Goal: Task Accomplishment & Management: Complete application form

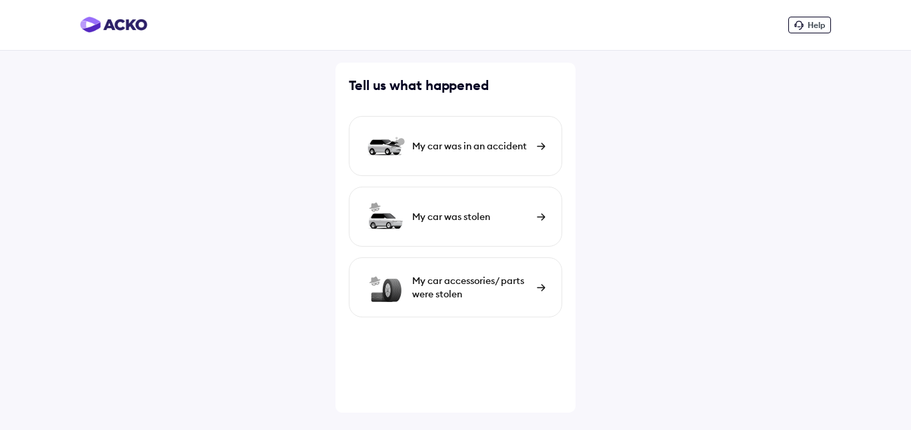
click at [470, 153] on div "My car was in an accident" at bounding box center [455, 146] width 213 height 60
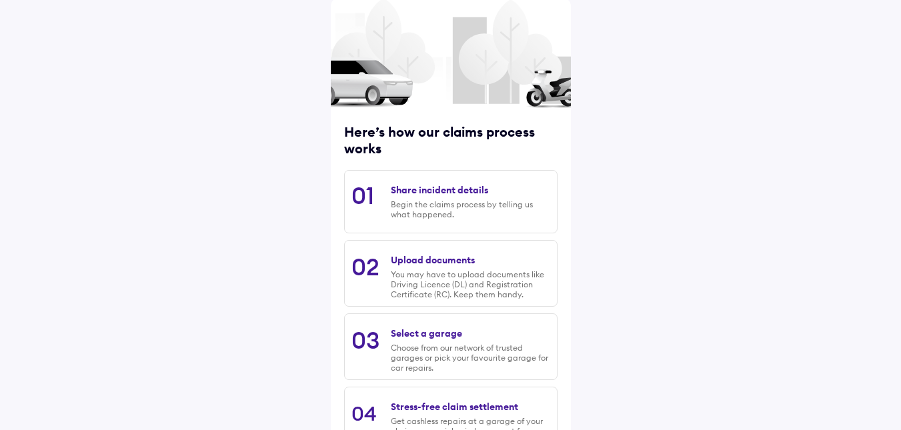
scroll to position [167, 0]
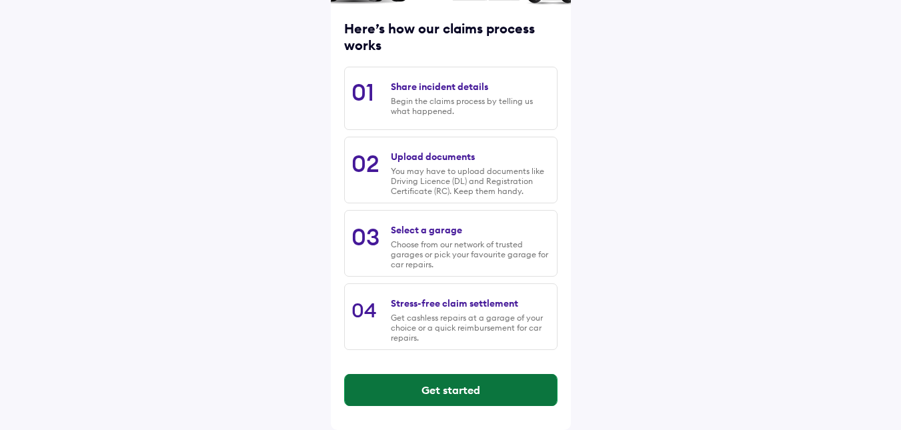
click at [441, 395] on button "Get started" at bounding box center [451, 390] width 212 height 32
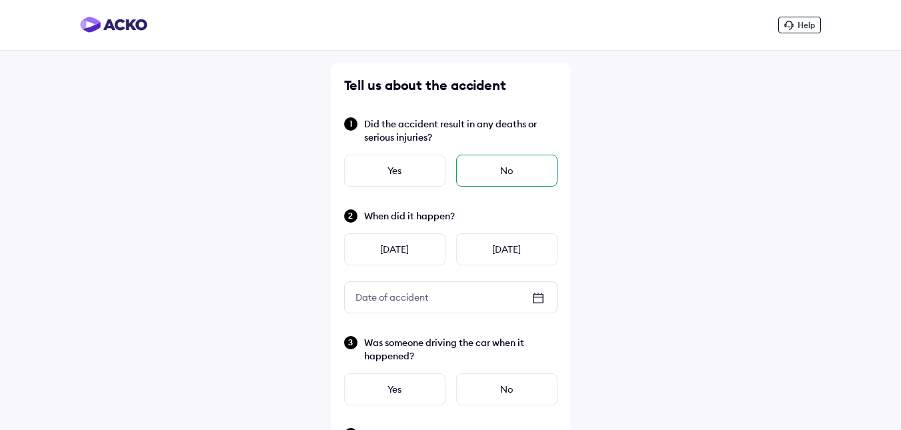
click at [503, 174] on div "No" at bounding box center [506, 171] width 101 height 32
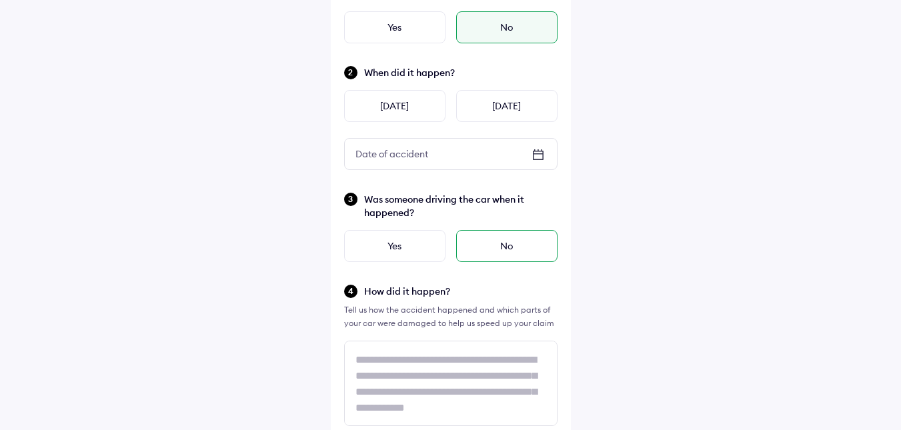
scroll to position [67, 0]
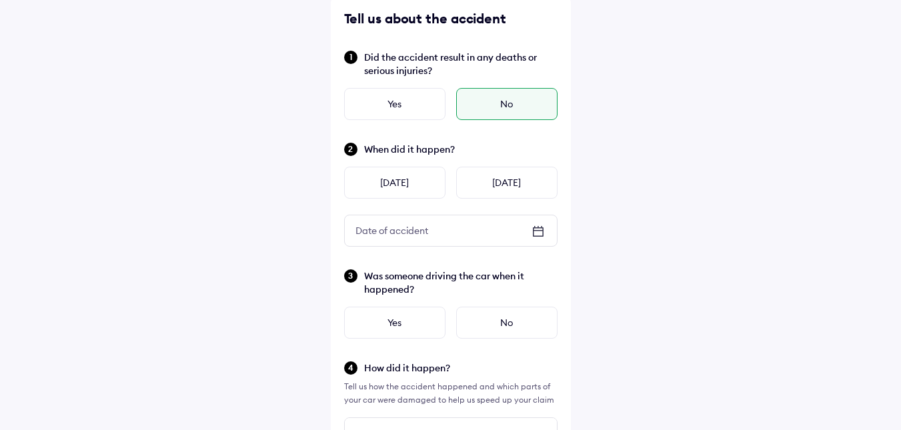
click at [535, 234] on icon at bounding box center [538, 231] width 16 height 16
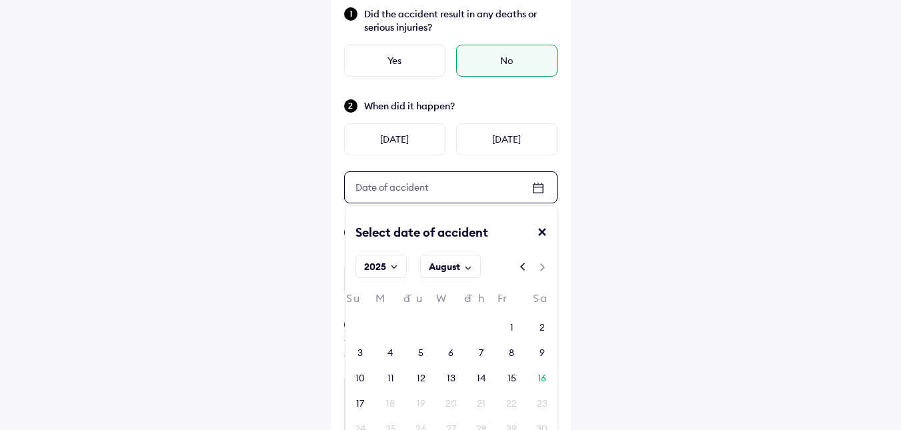
scroll to position [133, 0]
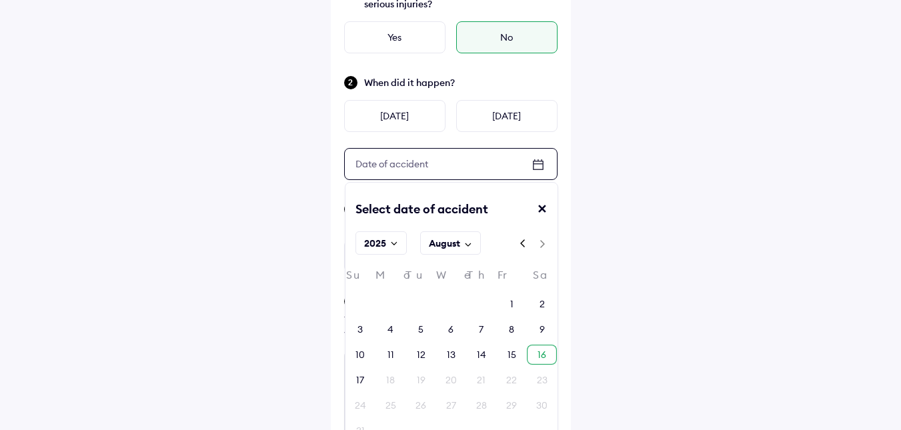
click at [533, 351] on div "16" at bounding box center [542, 355] width 30 height 20
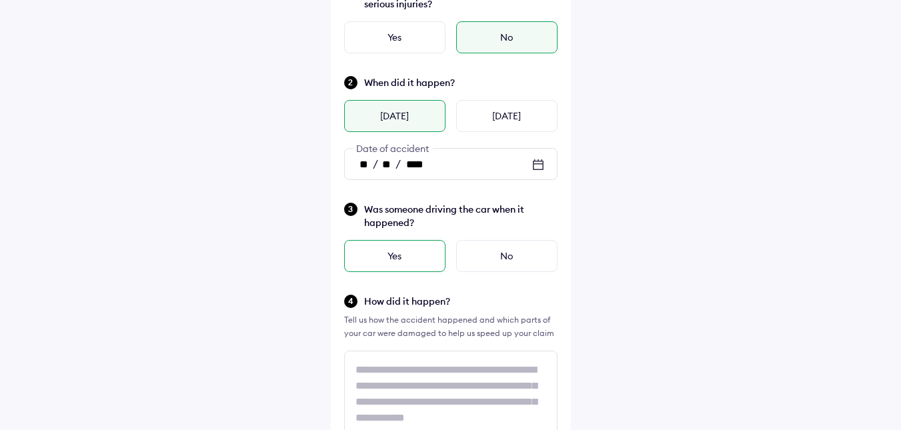
click at [409, 251] on div "Yes" at bounding box center [394, 256] width 101 height 32
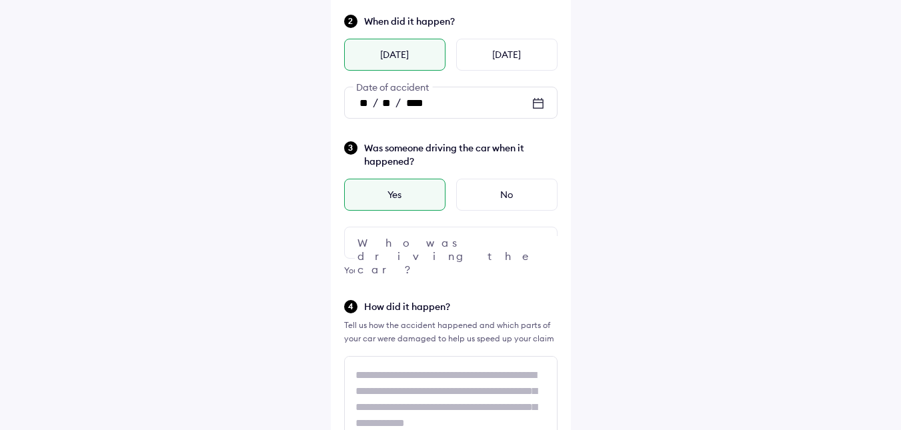
scroll to position [267, 0]
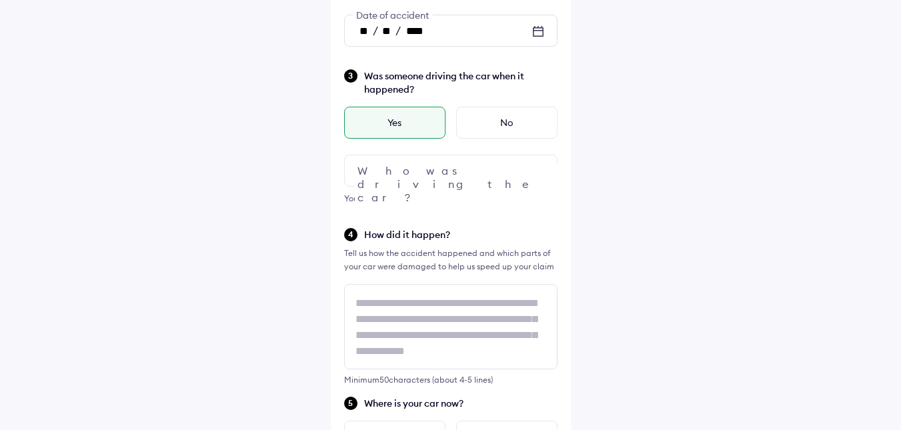
click at [461, 165] on div at bounding box center [450, 171] width 213 height 32
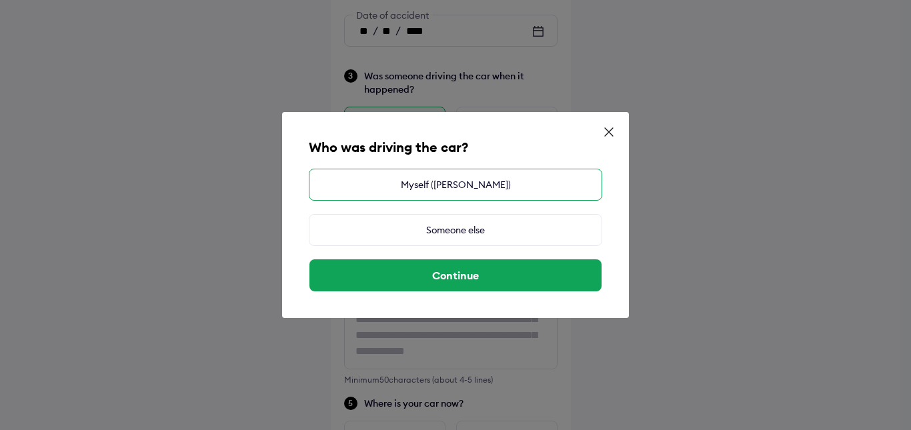
click at [475, 183] on div "Myself (BALWAN MALIK)" at bounding box center [455, 185] width 293 height 32
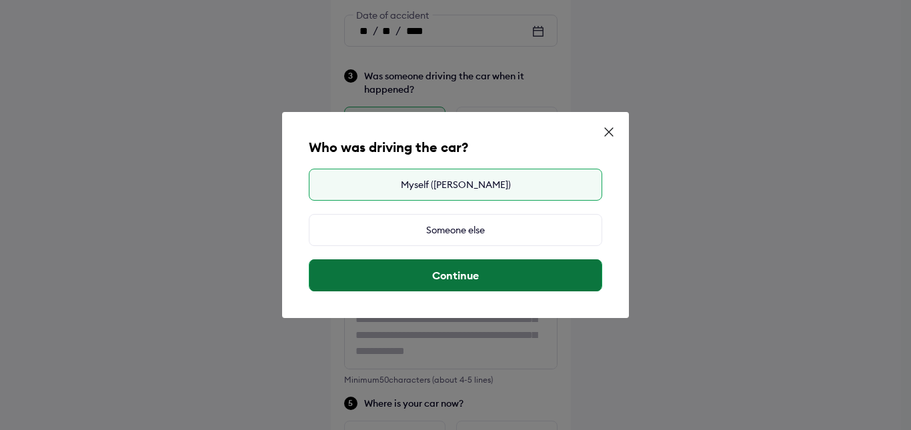
click at [459, 275] on button "Continue" at bounding box center [455, 275] width 292 height 32
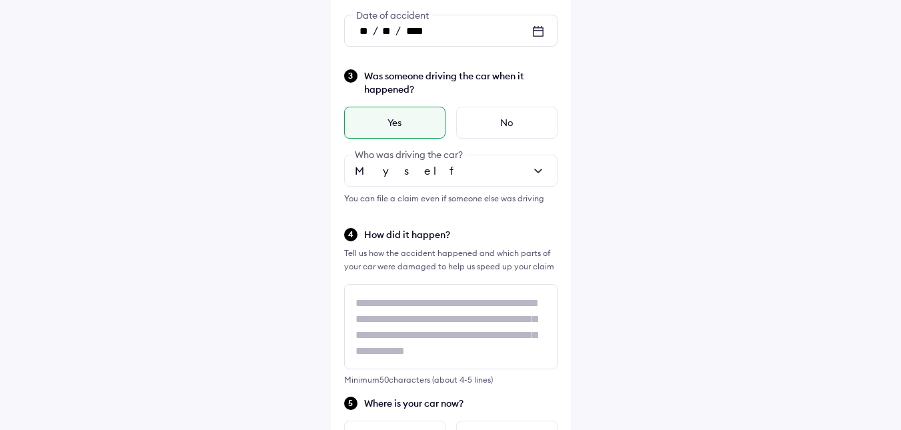
scroll to position [1, 0]
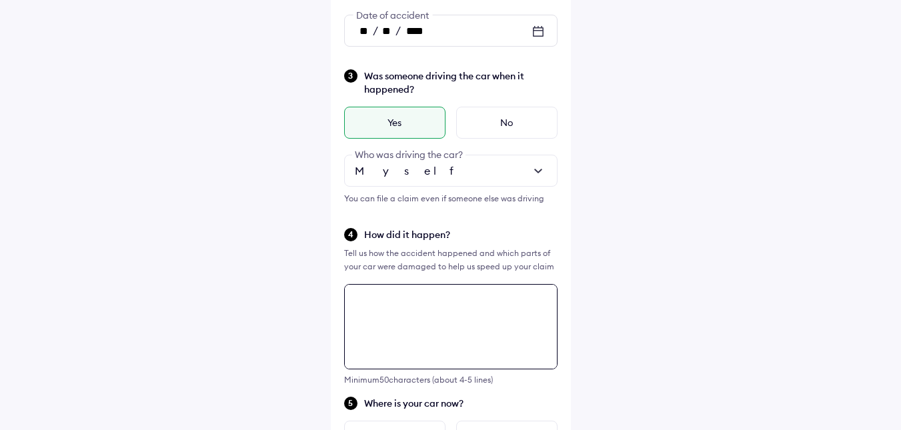
click at [431, 301] on textarea at bounding box center [450, 326] width 213 height 85
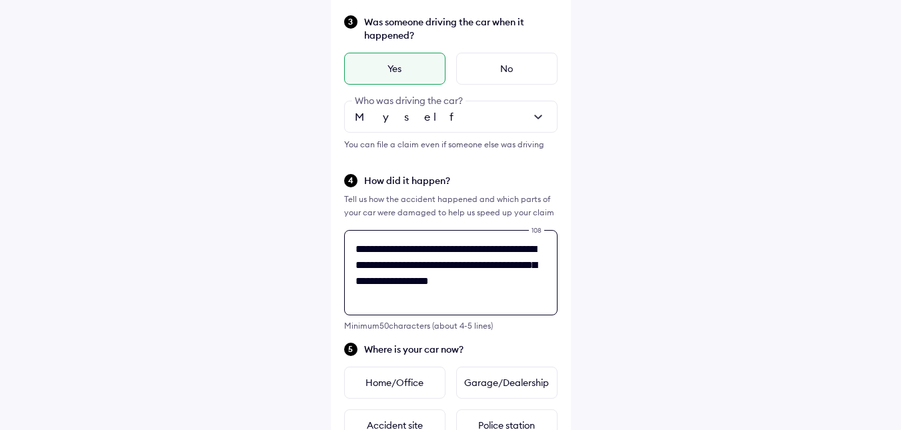
scroll to position [351, 0]
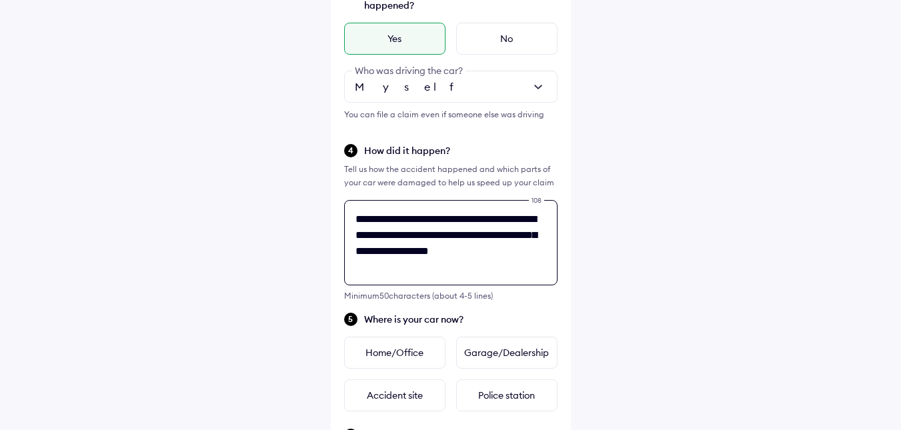
click at [489, 234] on textarea "**********" at bounding box center [450, 242] width 213 height 85
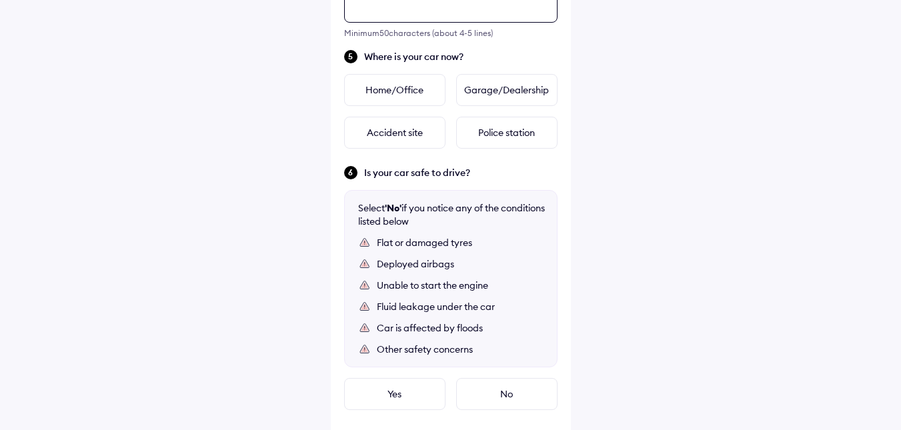
scroll to position [617, 0]
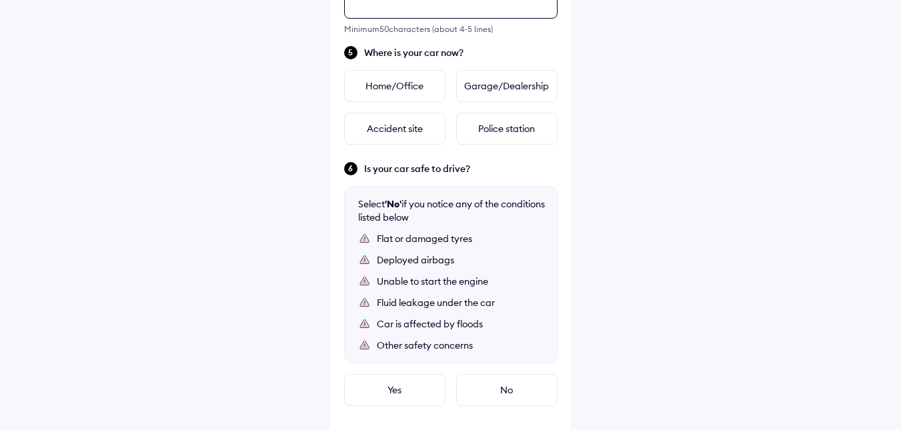
type textarea "**********"
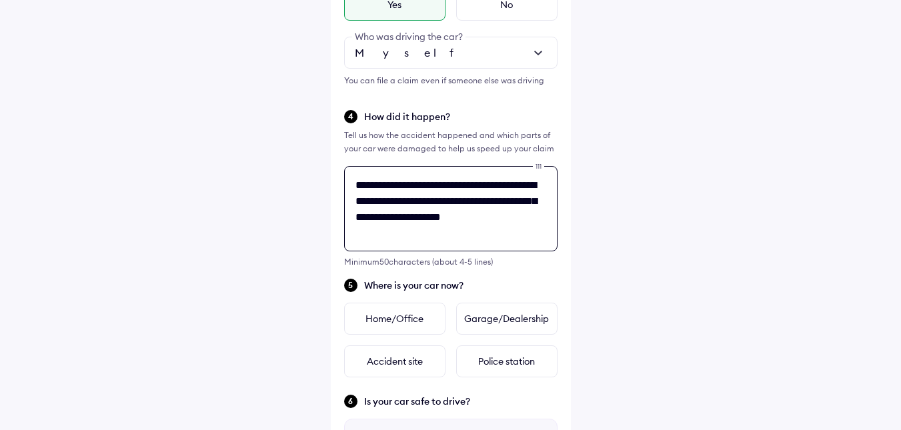
scroll to position [380, 0]
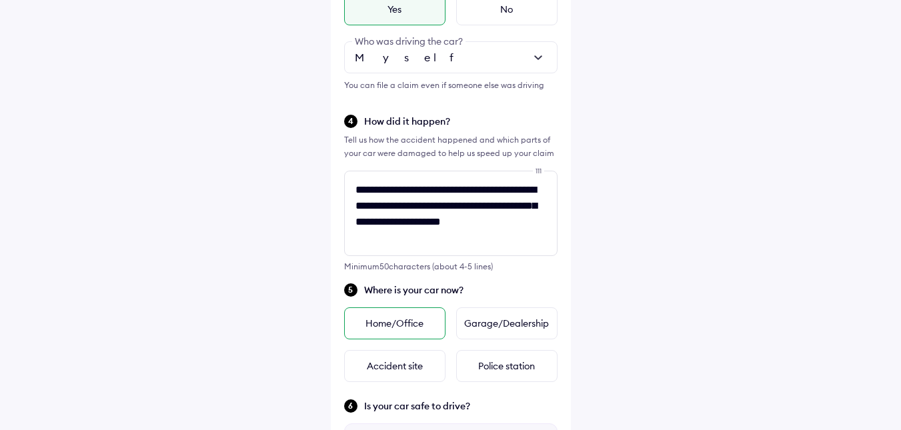
click at [391, 317] on div "Home/Office" at bounding box center [394, 323] width 101 height 32
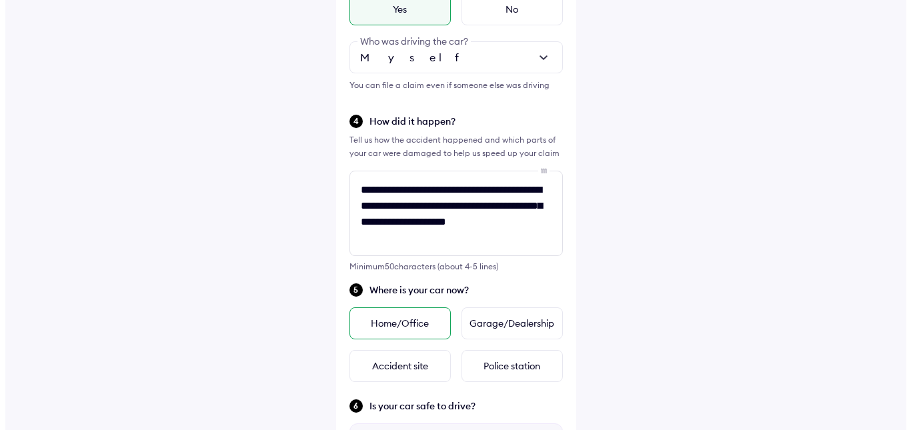
scroll to position [0, 0]
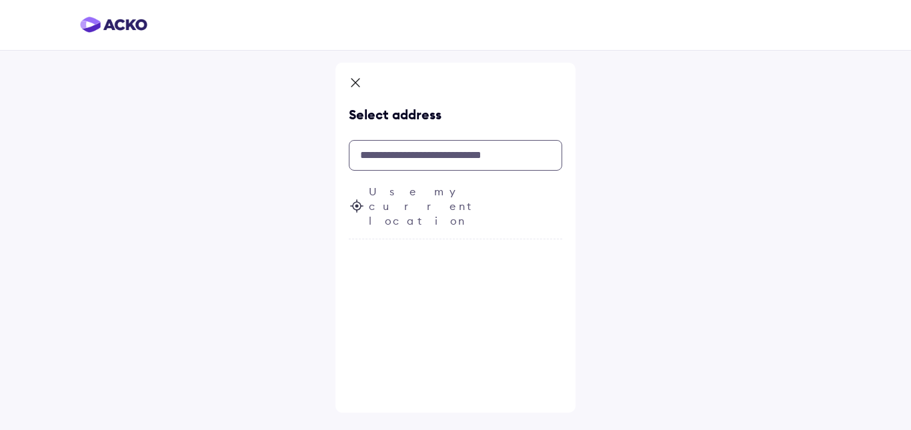
click at [423, 151] on input "text" at bounding box center [455, 155] width 213 height 31
paste input "**********"
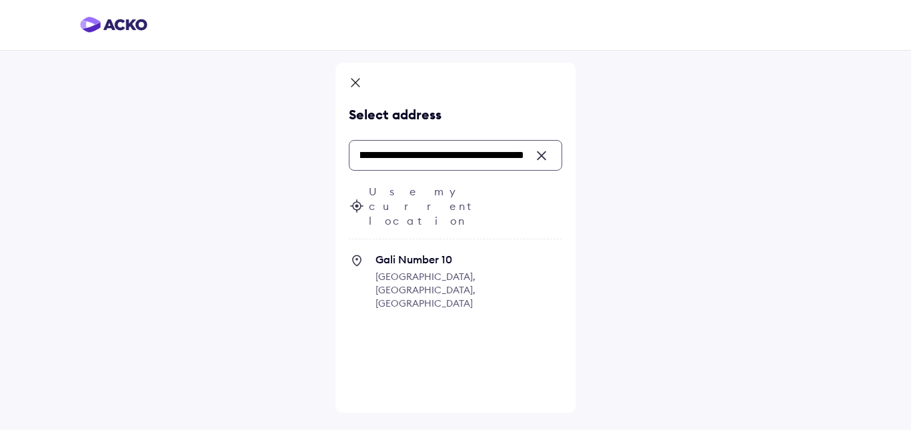
click at [355, 253] on icon at bounding box center [357, 261] width 16 height 16
type input "**********"
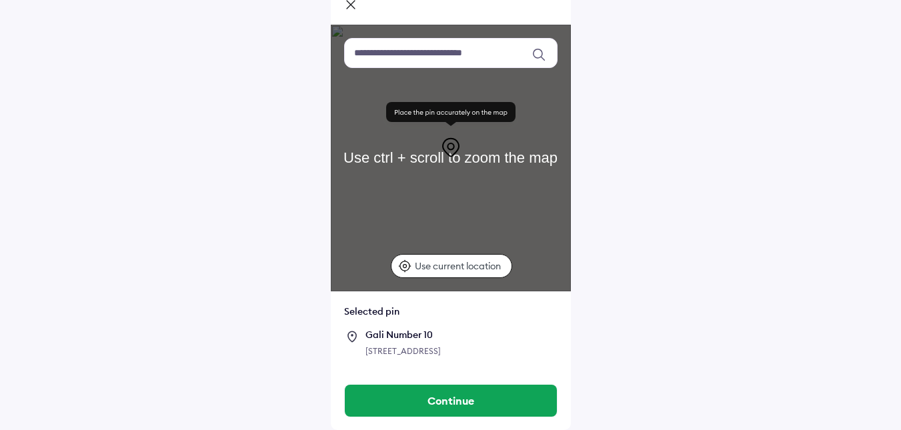
scroll to position [89, 0]
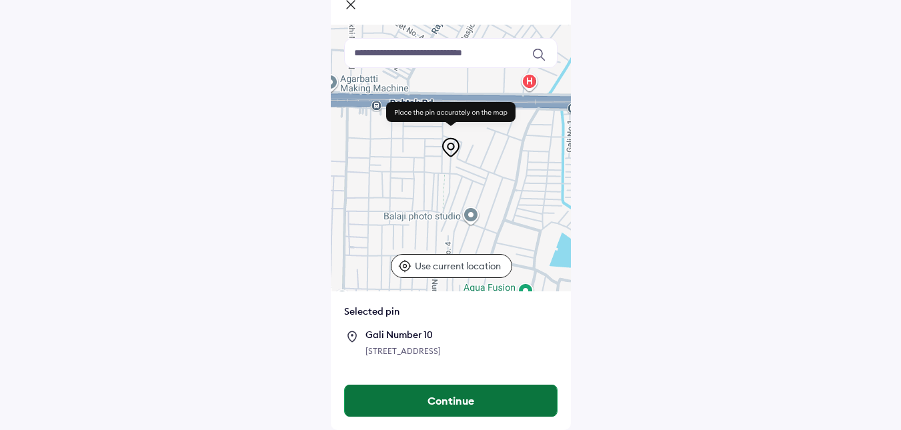
click at [431, 398] on button "Continue" at bounding box center [451, 401] width 212 height 32
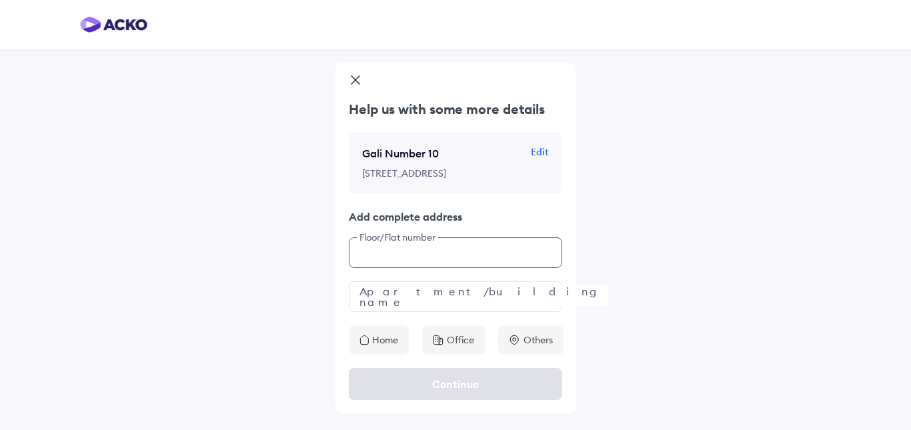
click at [432, 267] on input "text" at bounding box center [455, 252] width 213 height 31
type input "***"
click at [364, 302] on input "text" at bounding box center [455, 296] width 213 height 31
type input "*"
type input "***"
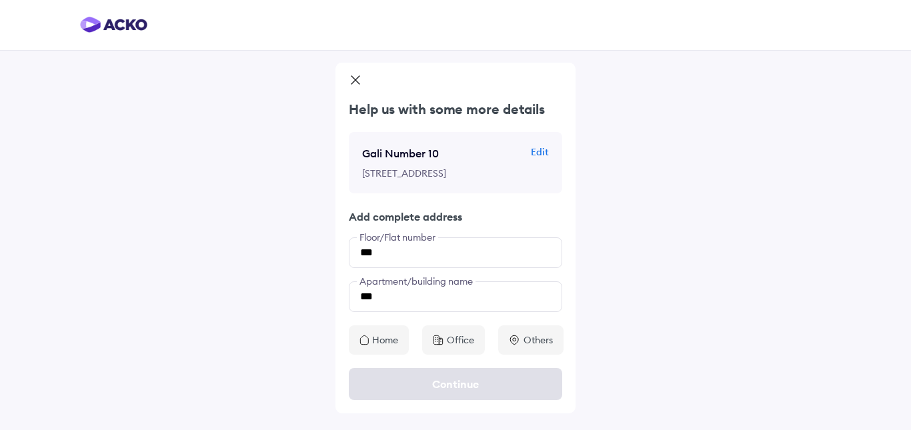
click at [364, 345] on icon at bounding box center [363, 340] width 9 height 11
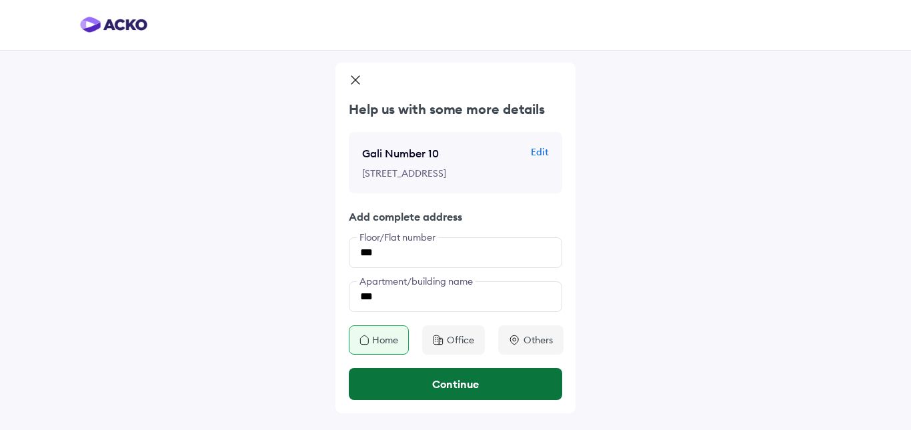
click at [439, 399] on button "Continue" at bounding box center [455, 384] width 213 height 32
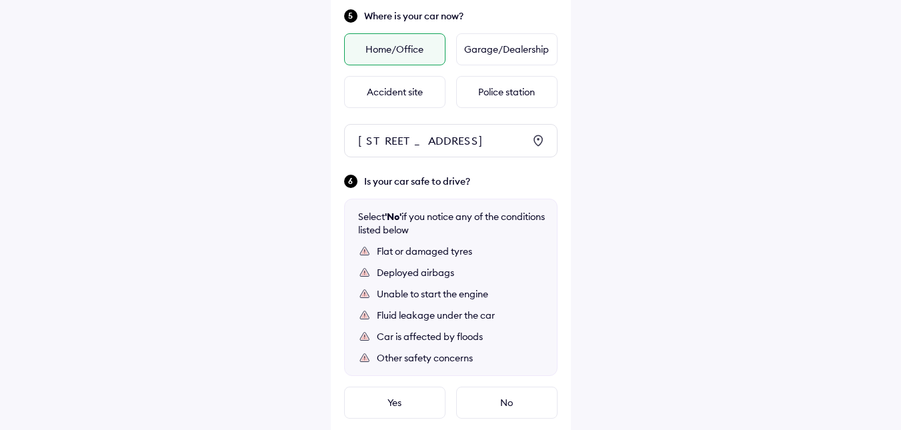
scroll to position [787, 0]
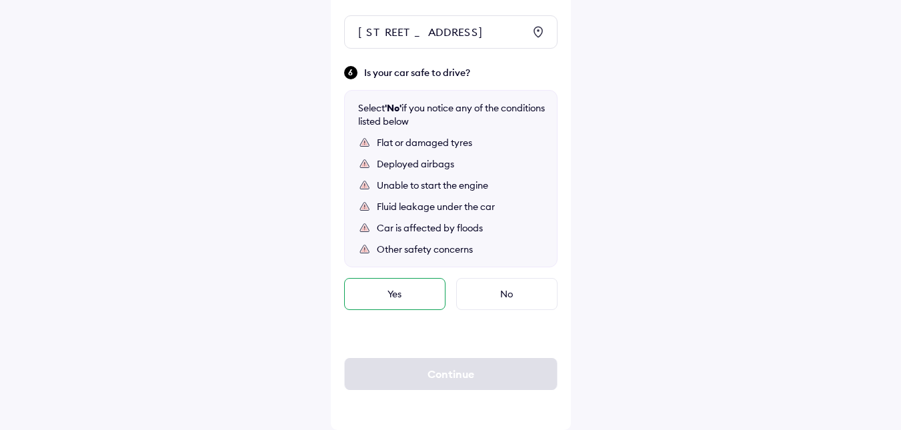
click at [387, 287] on div "Yes" at bounding box center [394, 294] width 101 height 32
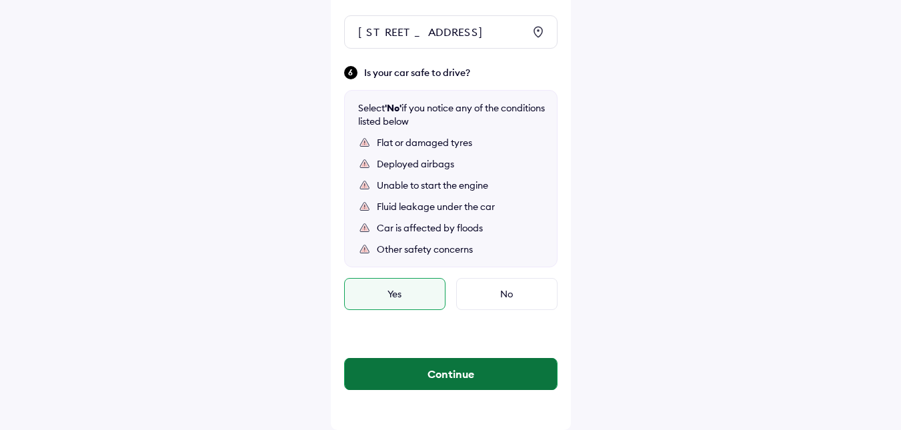
click at [448, 370] on button "Continue" at bounding box center [451, 374] width 212 height 32
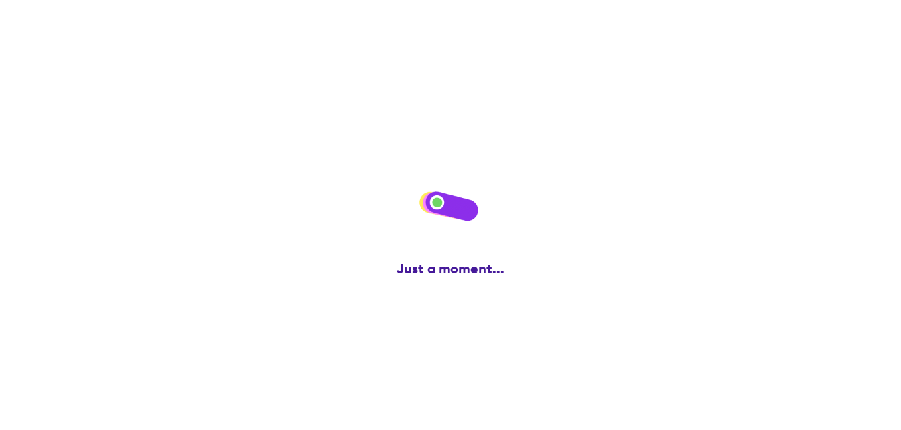
scroll to position [0, 0]
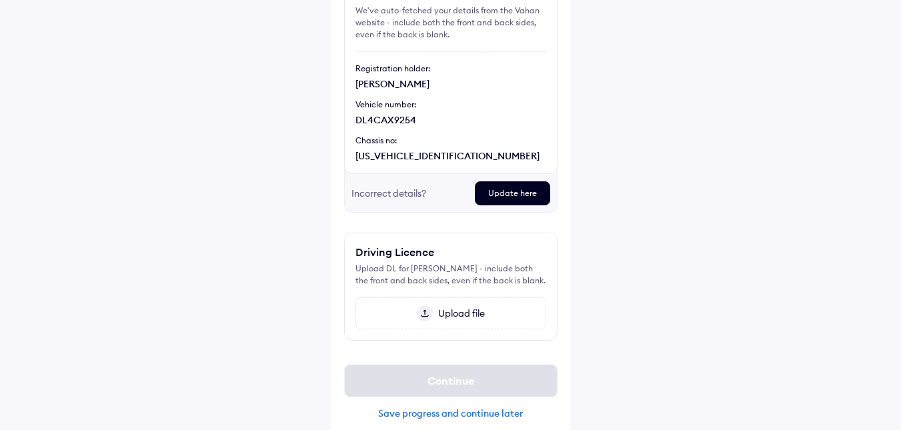
scroll to position [155, 0]
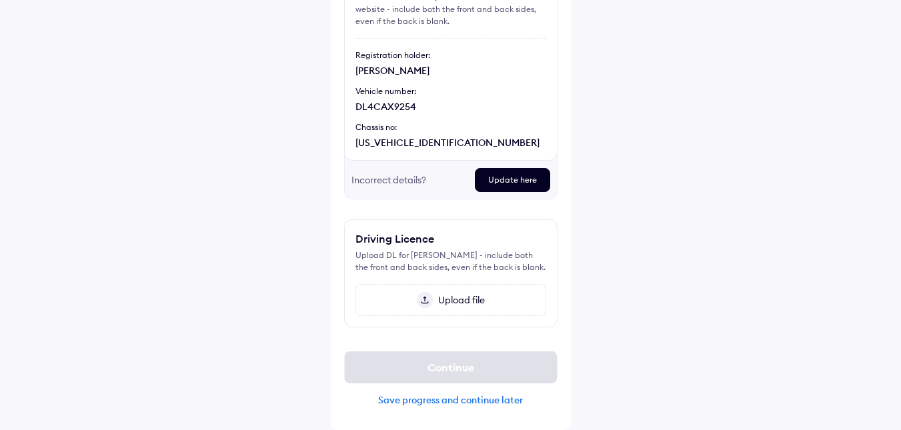
click at [439, 297] on span "Upload file" at bounding box center [459, 300] width 52 height 12
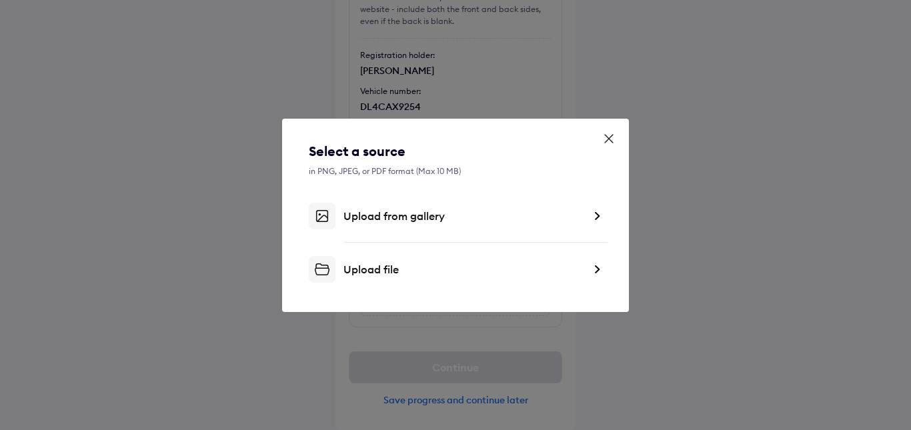
click at [380, 269] on div "Upload file" at bounding box center [463, 269] width 240 height 13
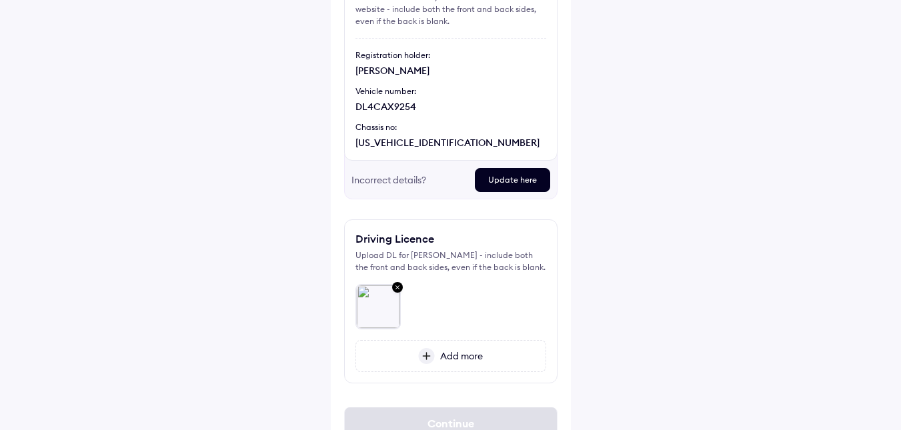
click at [447, 356] on span "Add more" at bounding box center [459, 356] width 48 height 12
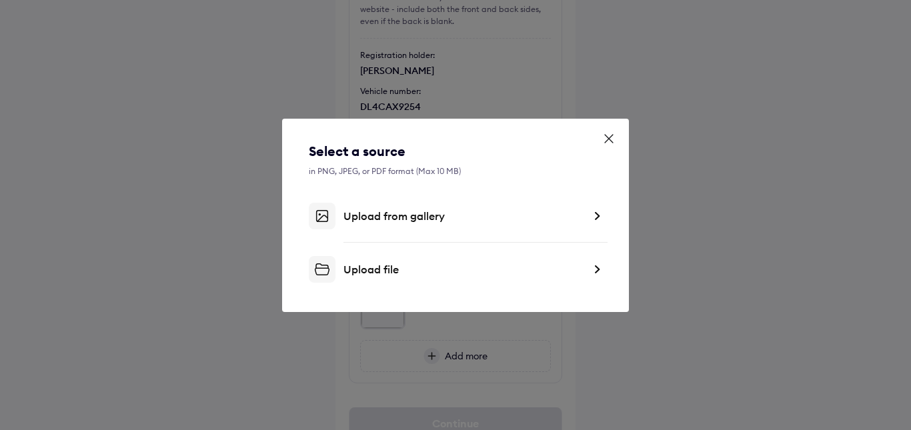
click at [365, 271] on div "Upload file" at bounding box center [463, 269] width 240 height 13
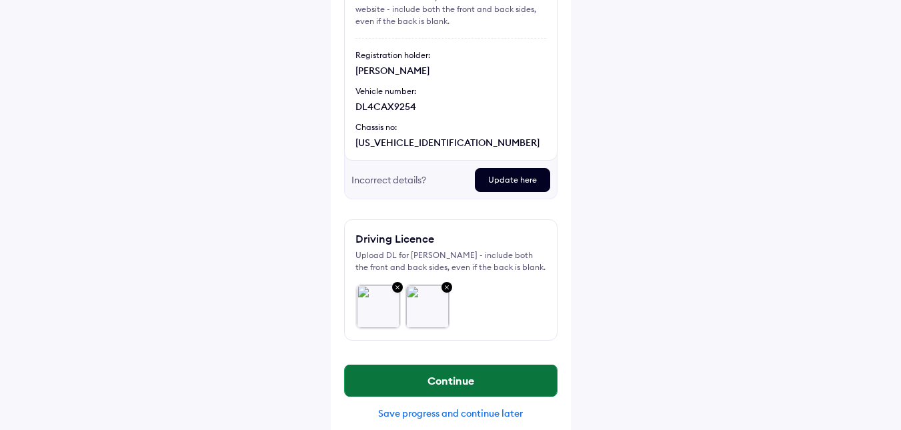
click at [436, 376] on button "Continue" at bounding box center [451, 381] width 212 height 32
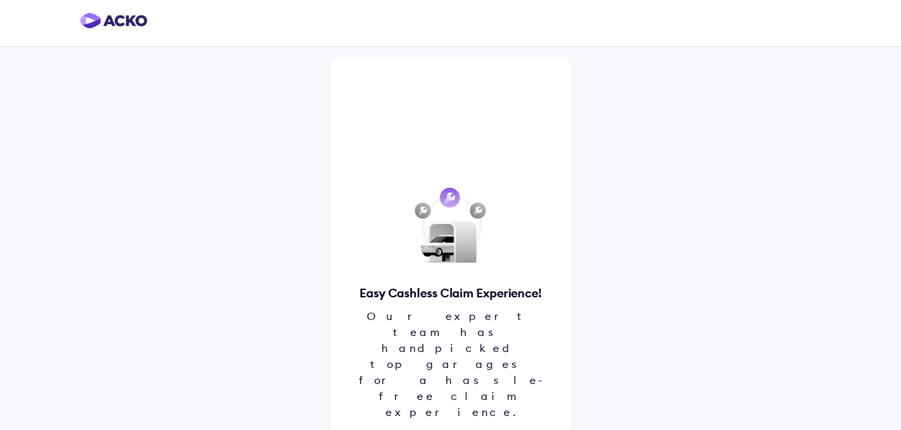
scroll to position [7, 0]
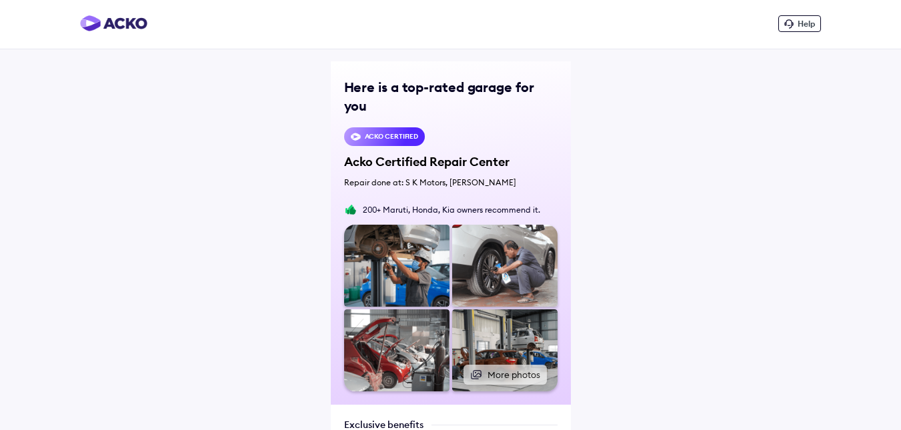
scroll to position [0, 0]
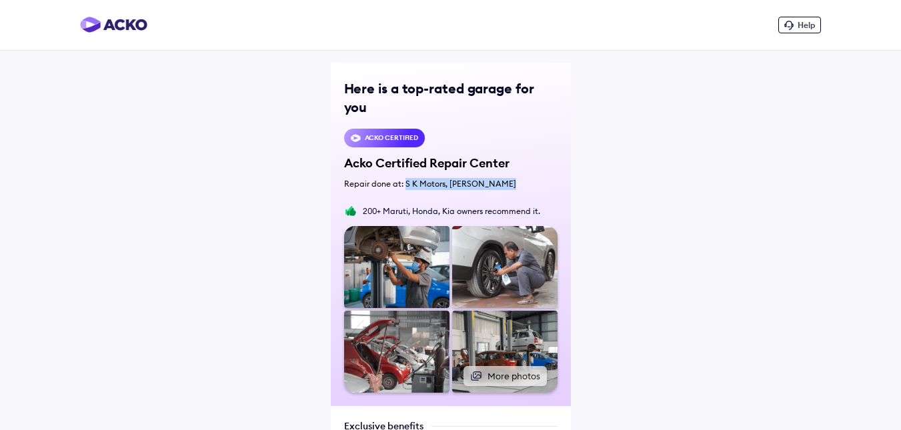
drag, startPoint x: 403, startPoint y: 159, endPoint x: 533, endPoint y: 171, distance: 130.6
click at [533, 171] on div "Here is a top-rated garage for you ACKO Certified Acko Certified Repair Center …" at bounding box center [451, 234] width 240 height 343
copy div "S K Motors, [PERSON_NAME]"
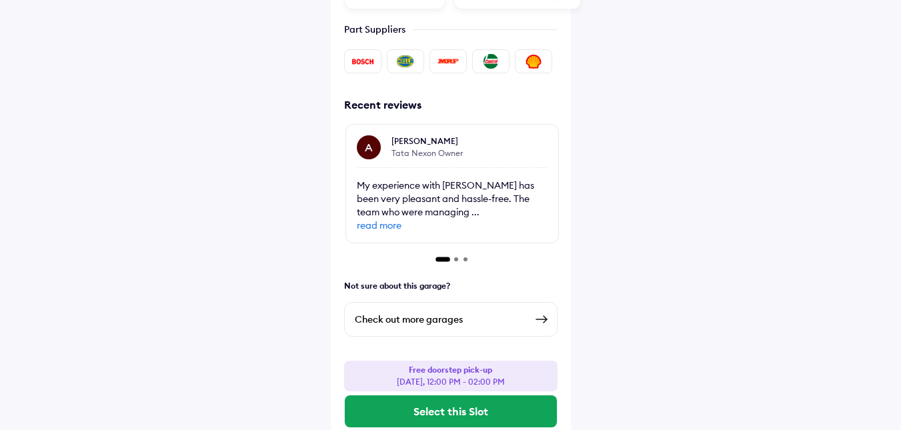
scroll to position [587, 0]
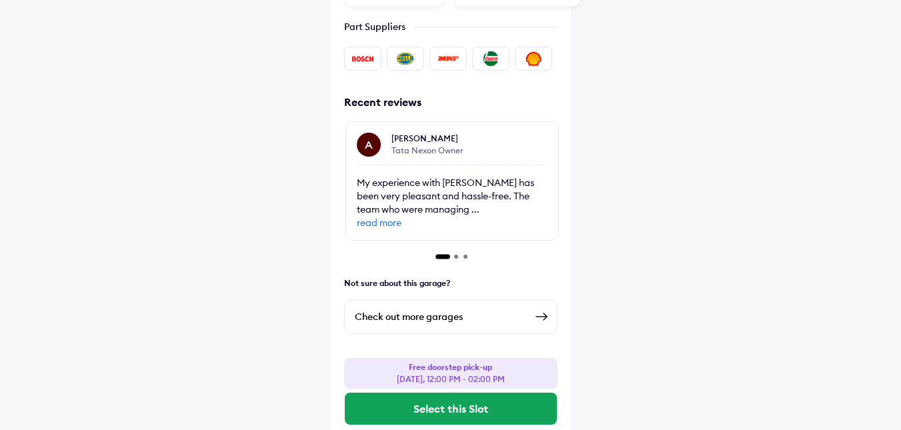
click at [449, 309] on div "Check out more garages" at bounding box center [440, 317] width 171 height 16
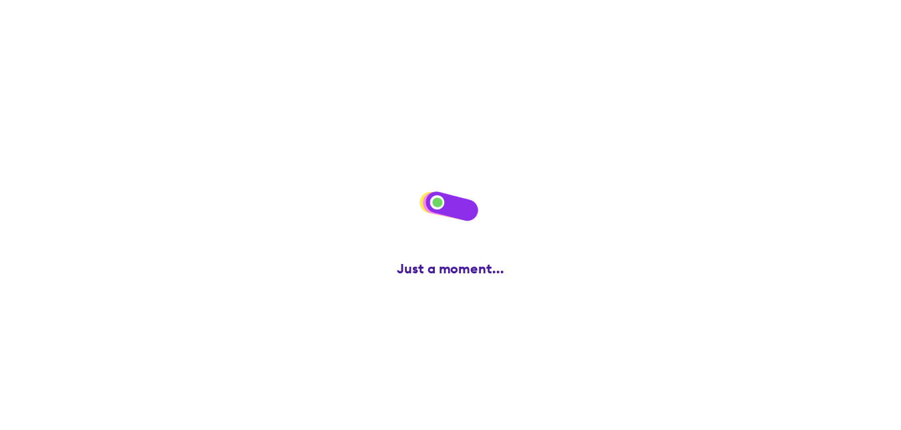
scroll to position [0, 0]
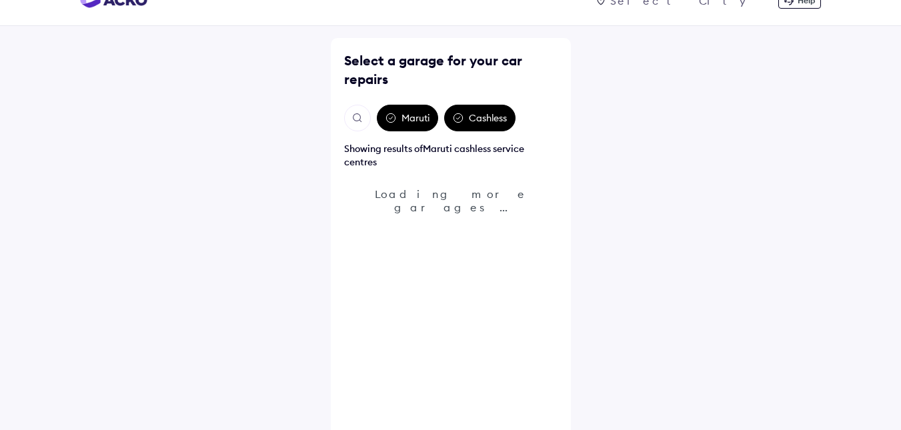
scroll to position [39, 0]
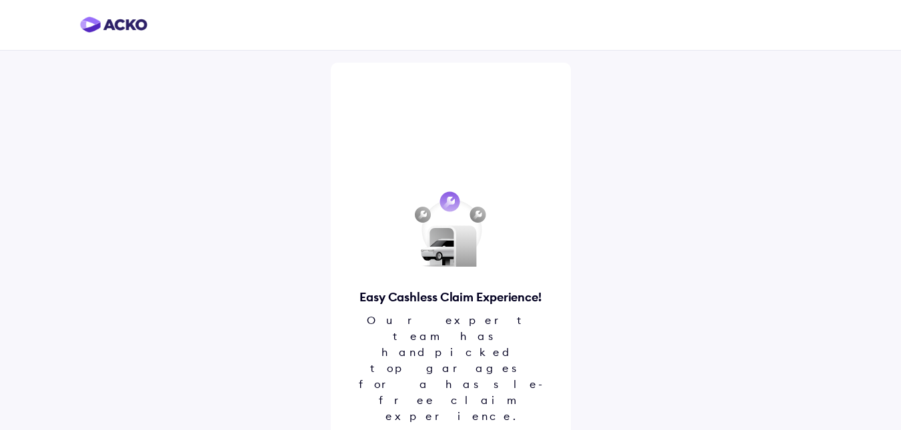
scroll to position [7, 0]
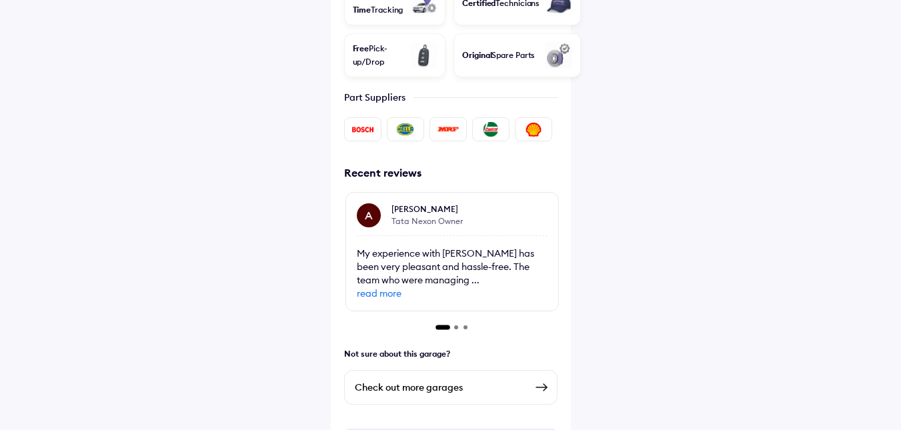
scroll to position [587, 0]
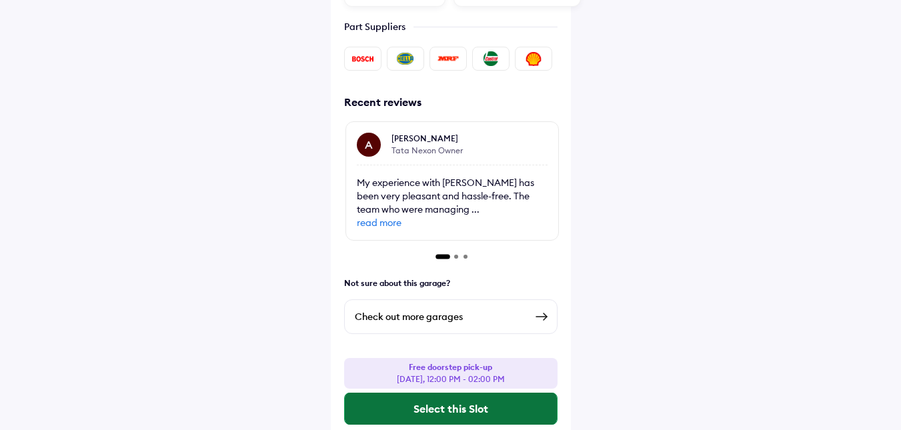
click at [470, 393] on button "Select this Slot" at bounding box center [451, 409] width 212 height 32
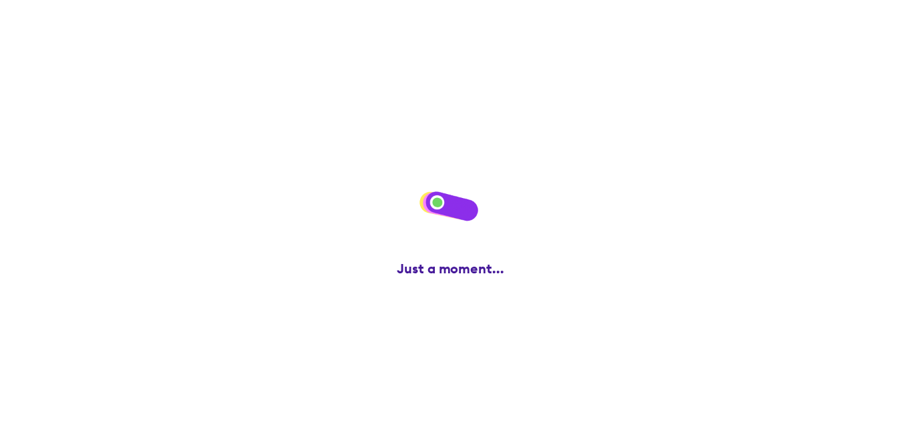
scroll to position [0, 0]
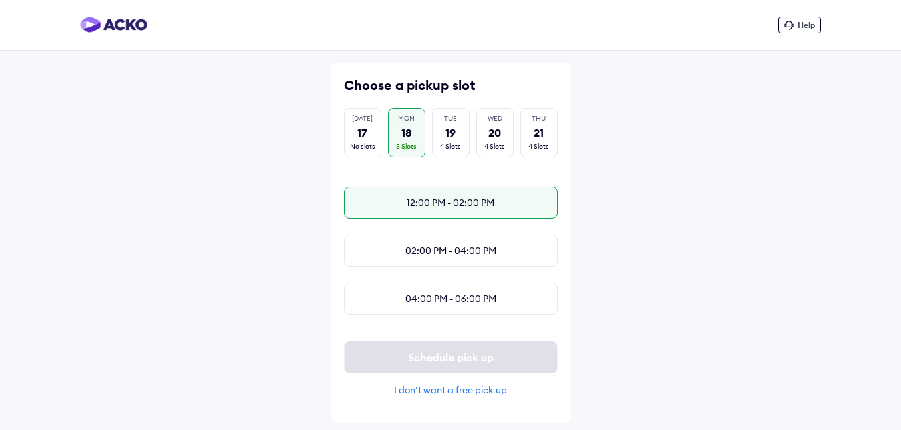
click at [431, 204] on div "12:00 PM - 02:00 PM" at bounding box center [450, 203] width 213 height 32
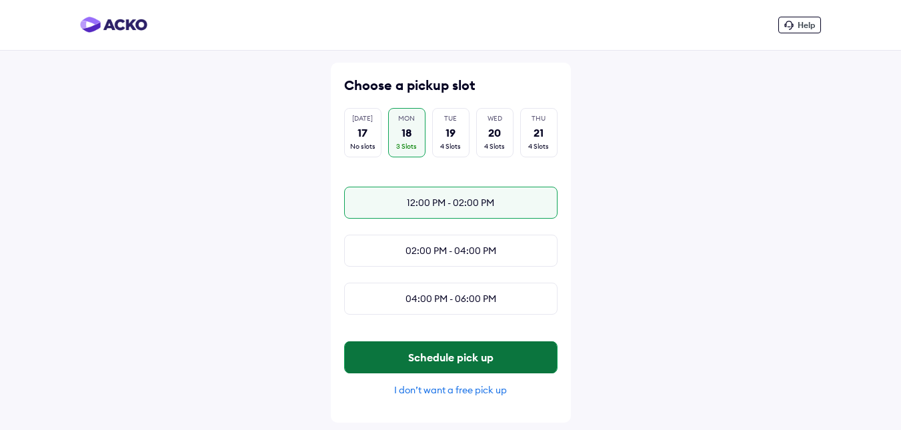
scroll to position [3, 0]
click at [431, 367] on button "Schedule pick up" at bounding box center [451, 357] width 212 height 32
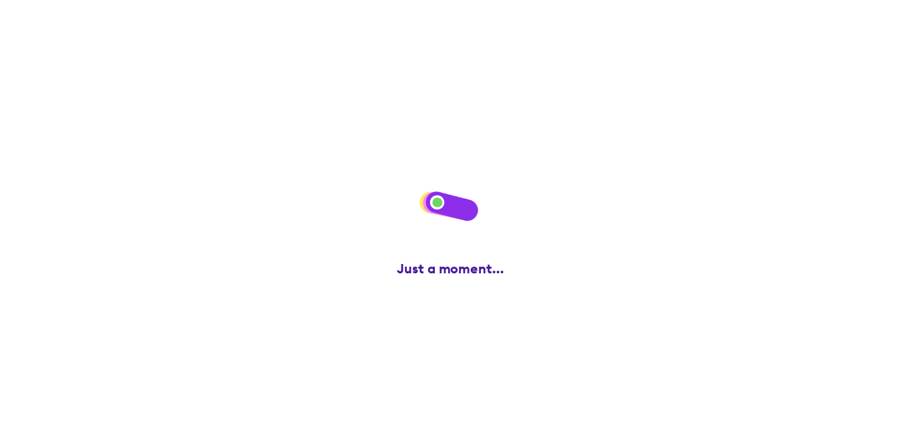
scroll to position [0, 0]
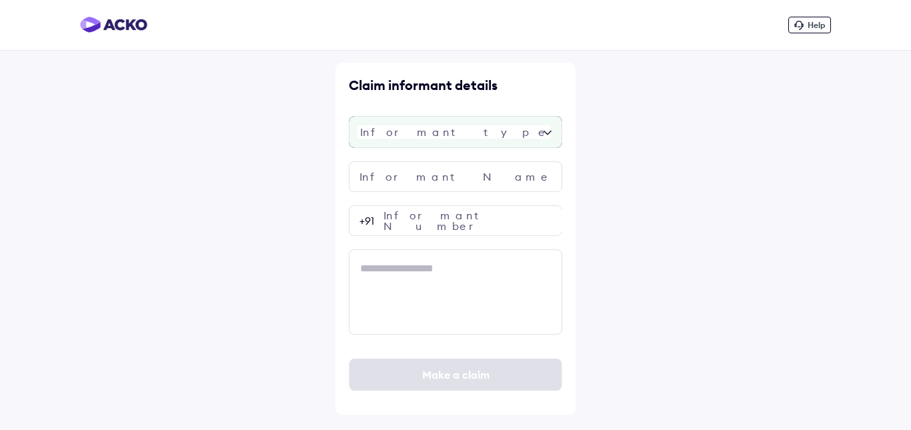
click at [412, 125] on div at bounding box center [455, 132] width 213 height 32
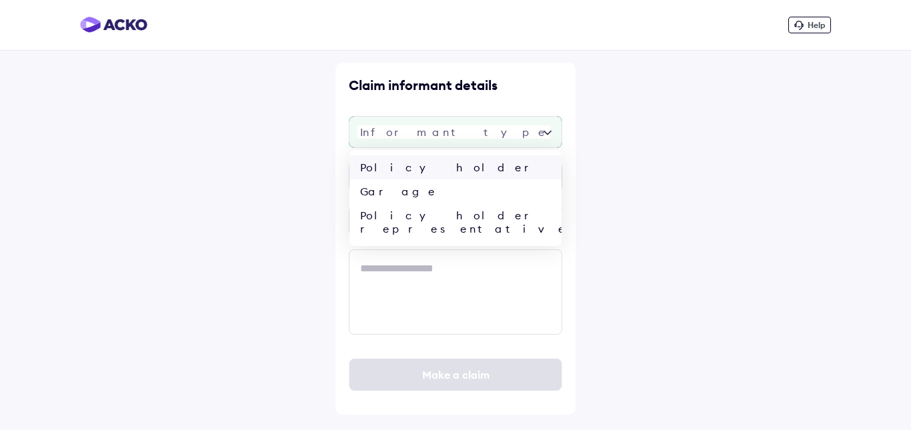
click at [410, 170] on div "Policy holder" at bounding box center [455, 167] width 212 height 24
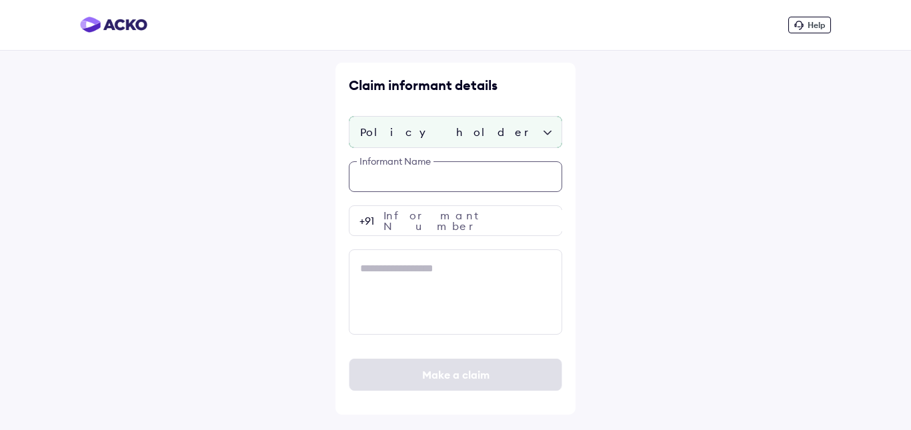
click at [406, 185] on input "text" at bounding box center [455, 176] width 213 height 31
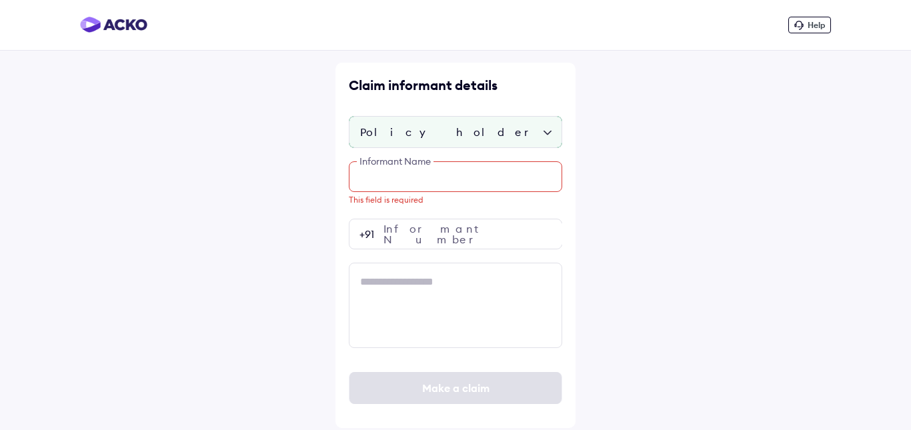
click at [419, 181] on input "text" at bounding box center [455, 176] width 213 height 31
paste input "**********"
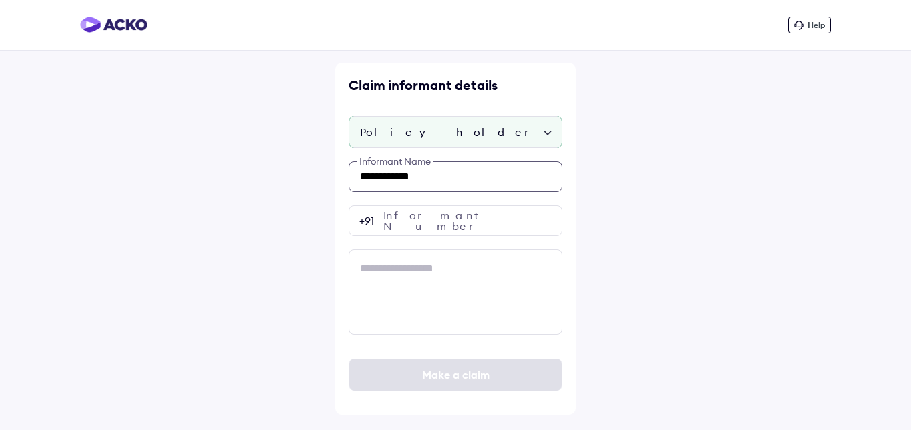
type input "**********"
click at [393, 211] on input "number" at bounding box center [455, 220] width 213 height 31
click at [445, 219] on input "number" at bounding box center [455, 220] width 213 height 31
paste input "**********"
type input "**********"
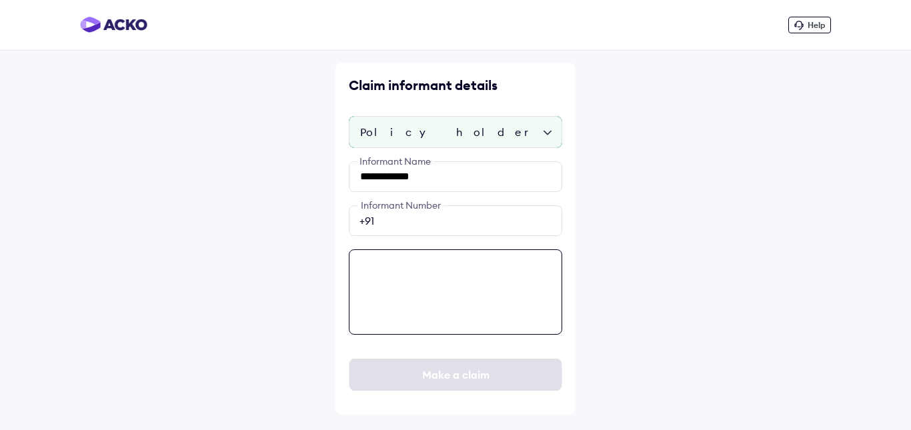
click at [417, 277] on textarea at bounding box center [455, 291] width 213 height 85
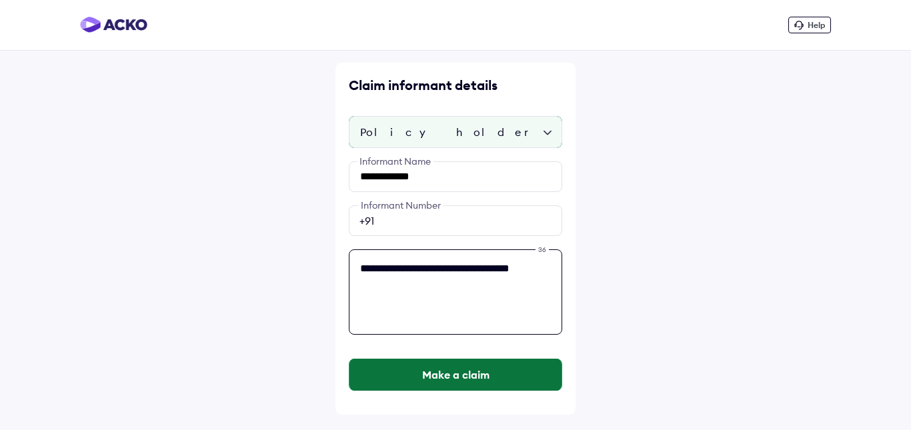
type textarea "**********"
click at [403, 376] on button "Make a claim" at bounding box center [455, 375] width 212 height 32
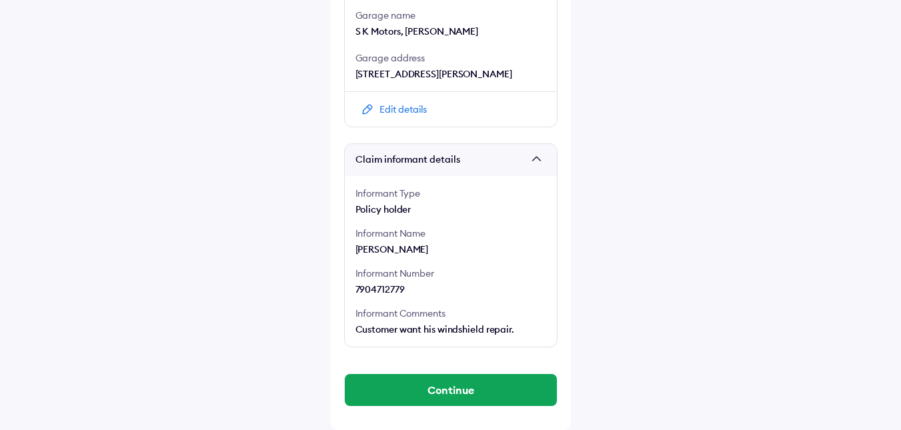
scroll to position [1201, 0]
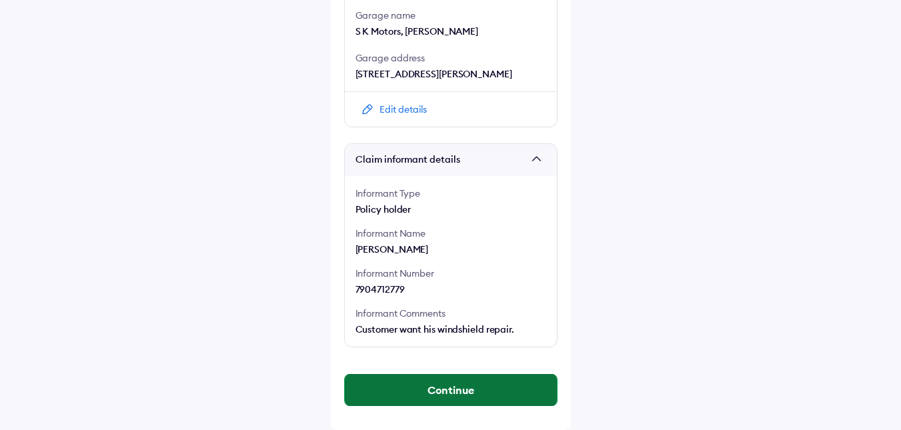
click at [394, 390] on button "Continue" at bounding box center [451, 390] width 212 height 32
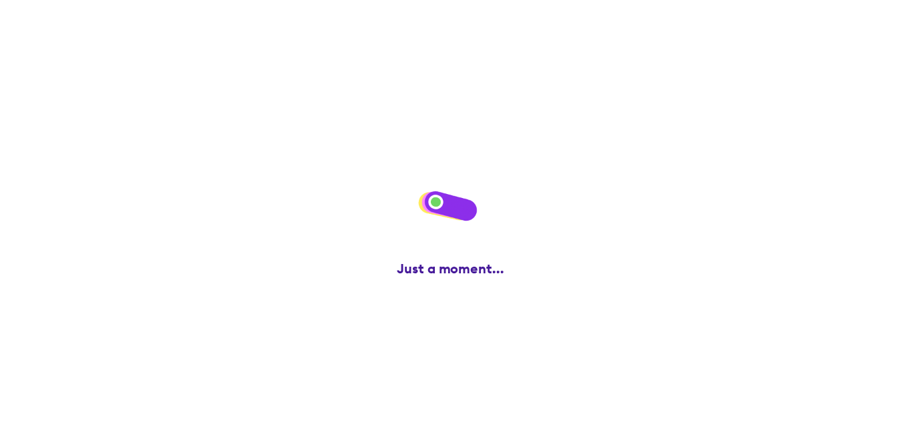
scroll to position [0, 0]
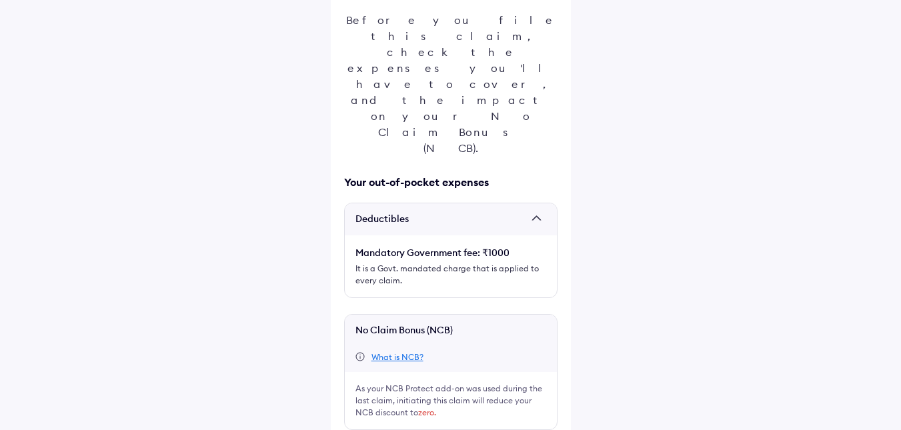
scroll to position [165, 0]
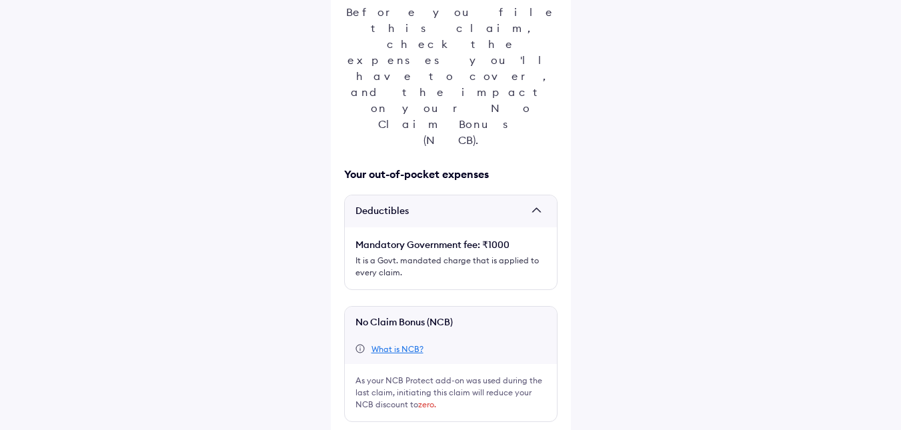
click at [343, 341] on div "This is super important! Before you file this claim, check the expenses you'll …" at bounding box center [451, 211] width 240 height 629
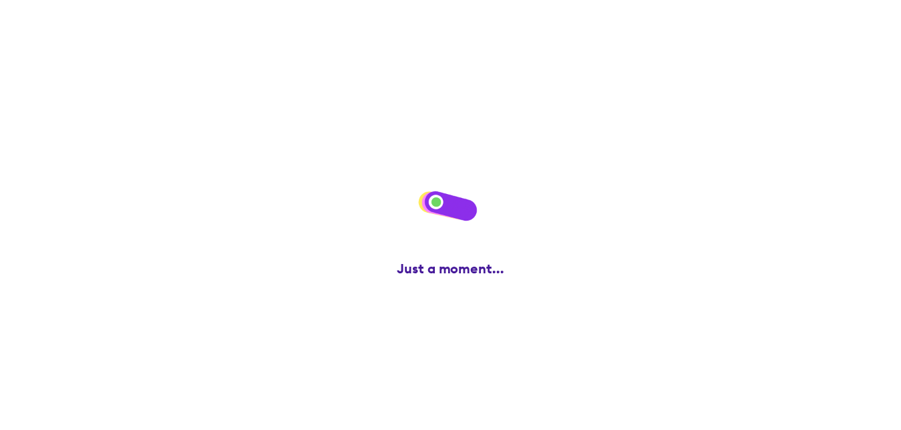
scroll to position [0, 0]
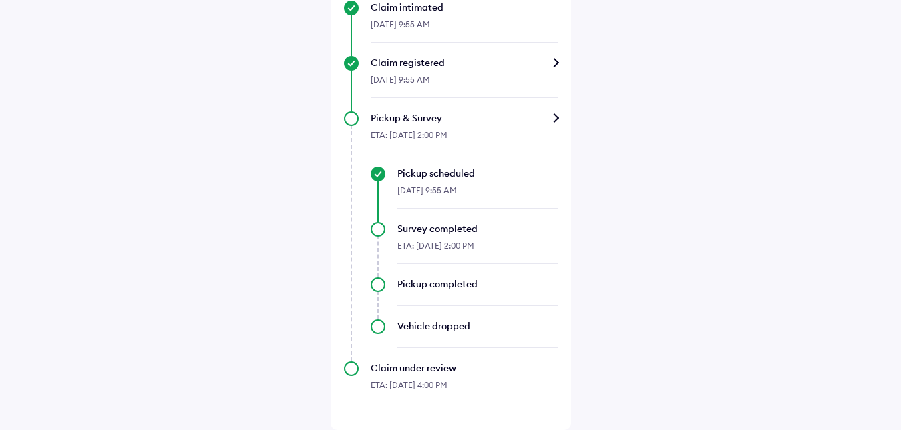
scroll to position [619, 0]
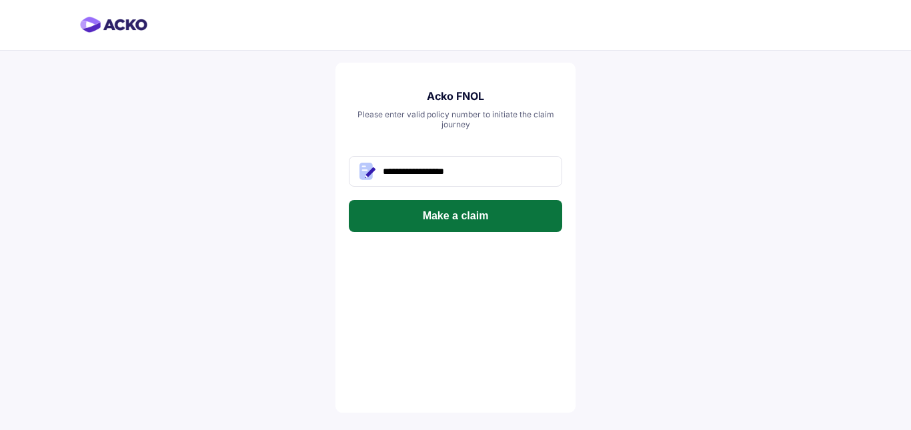
click at [412, 213] on button "Make a claim" at bounding box center [455, 216] width 213 height 32
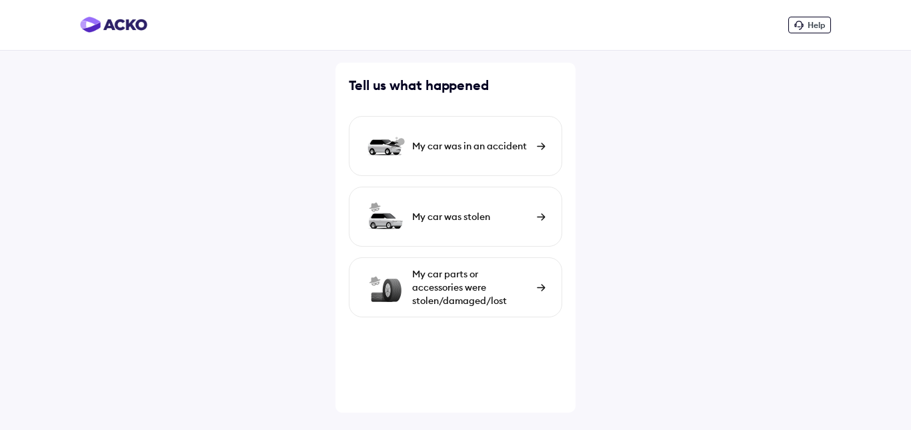
click at [478, 155] on div "My car was in an accident" at bounding box center [455, 146] width 213 height 60
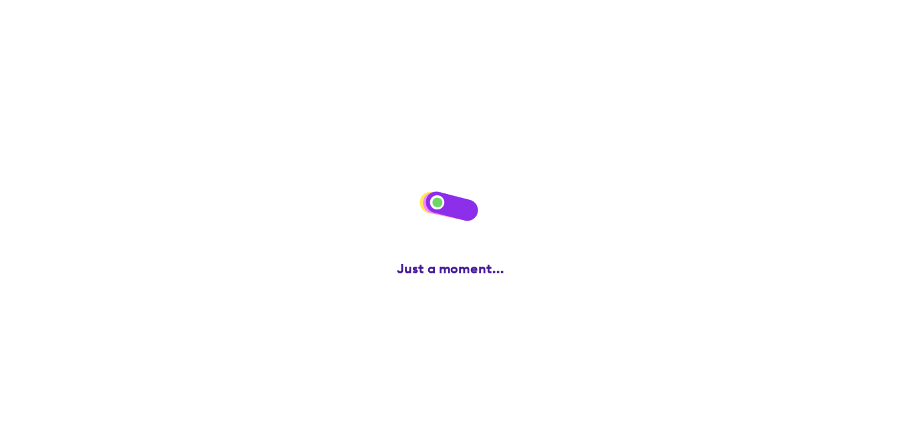
scroll to position [167, 0]
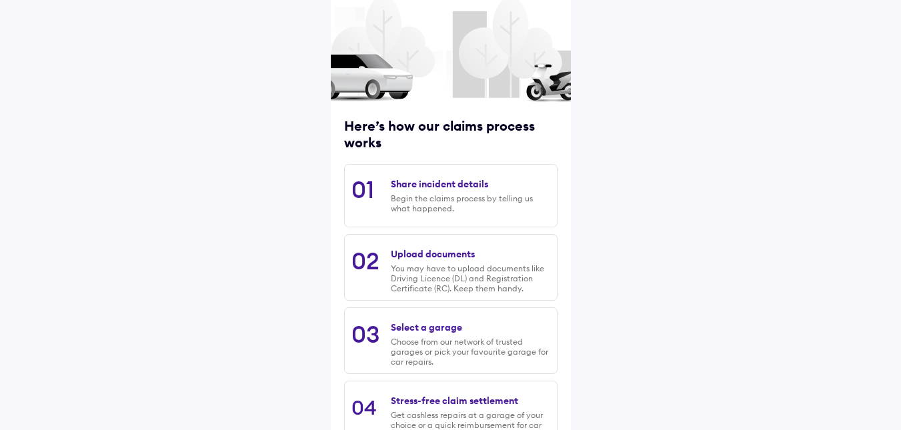
scroll to position [167, 0]
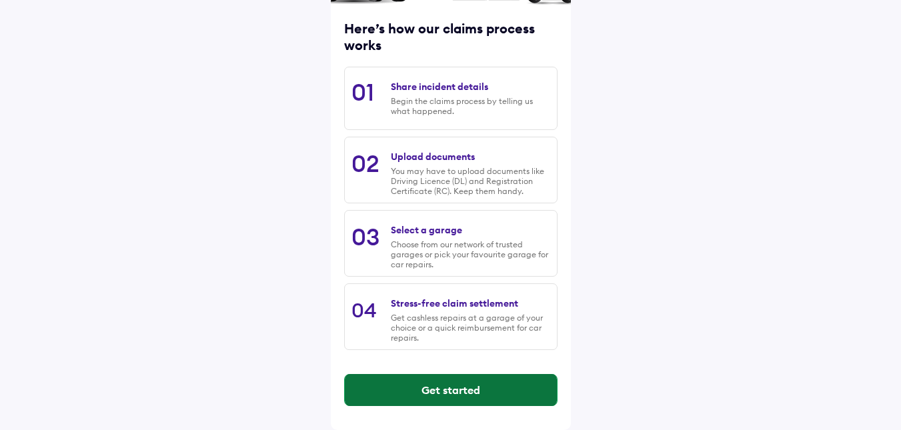
click at [491, 386] on button "Get started" at bounding box center [451, 390] width 212 height 32
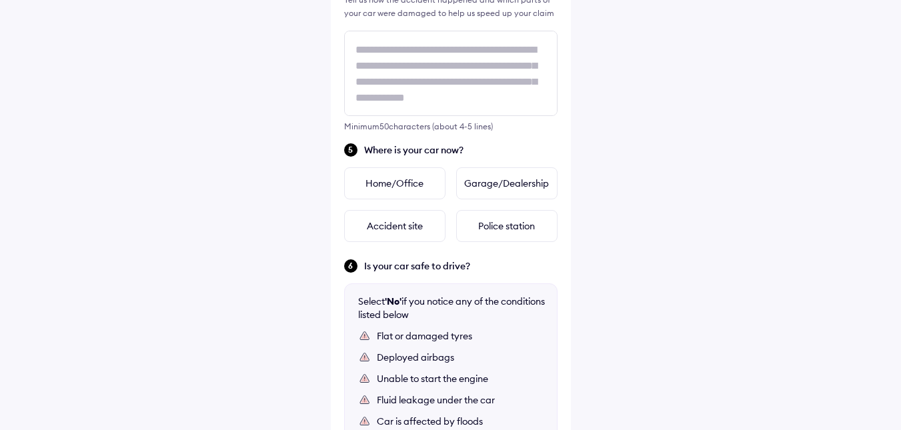
scroll to position [600, 0]
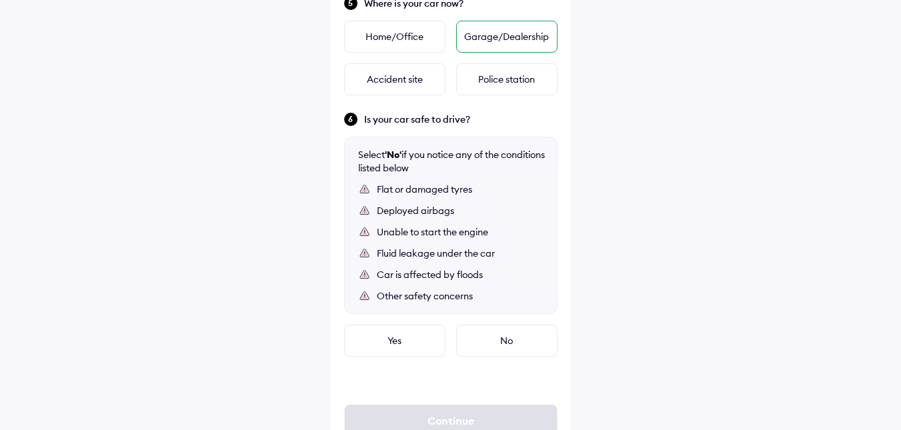
click at [507, 43] on div "Garage/Dealership" at bounding box center [506, 37] width 101 height 32
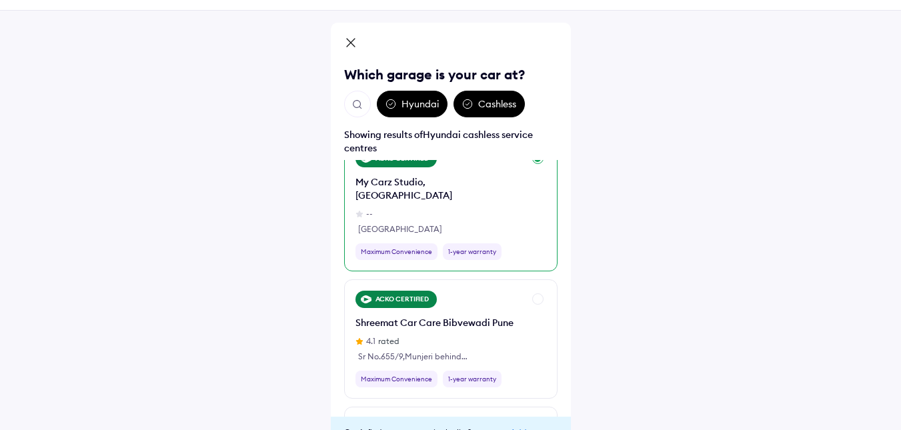
scroll to position [2134, 0]
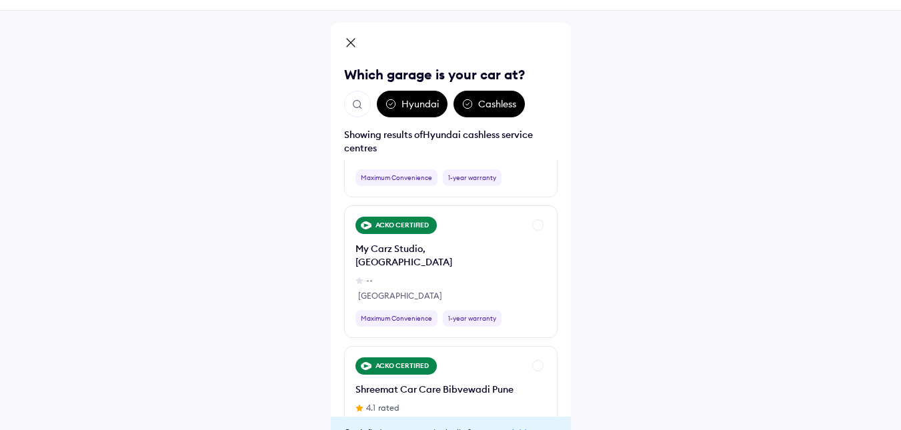
click at [360, 106] on img "Open search" at bounding box center [357, 105] width 12 height 12
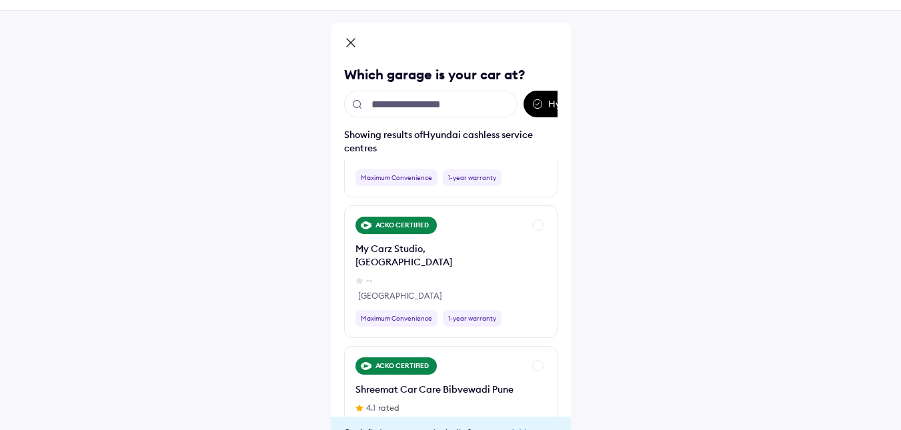
click at [442, 102] on input "text" at bounding box center [430, 104] width 173 height 27
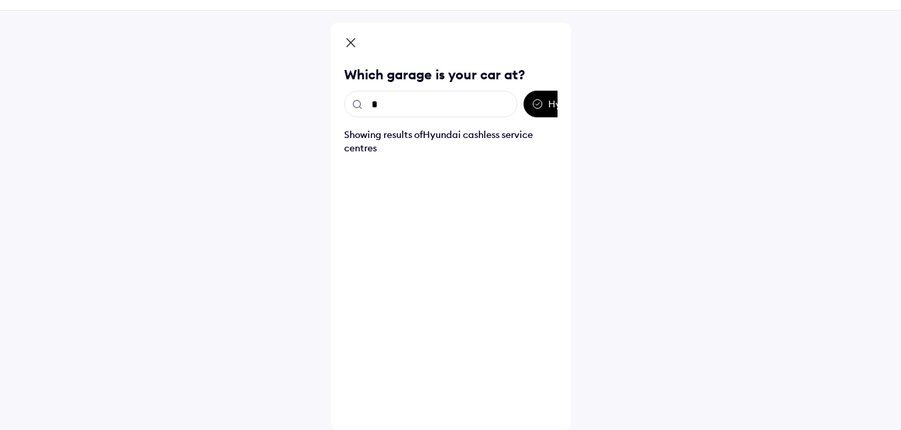
scroll to position [0, 0]
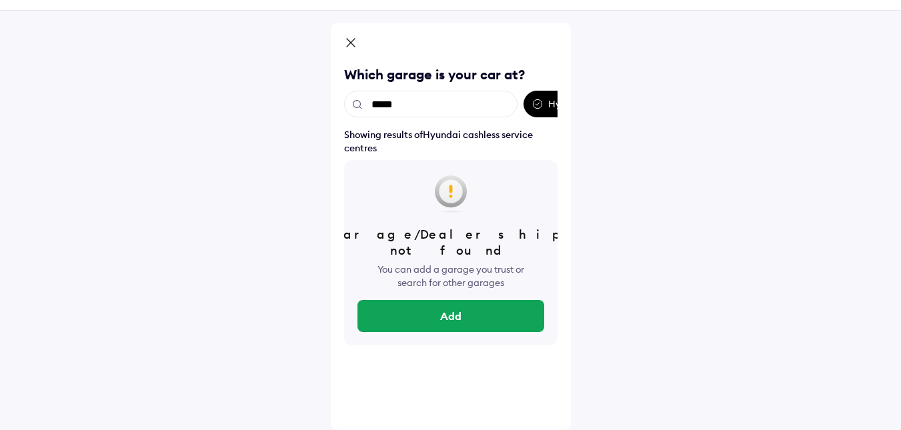
type input "******"
